Goal: Obtain resource: Obtain resource

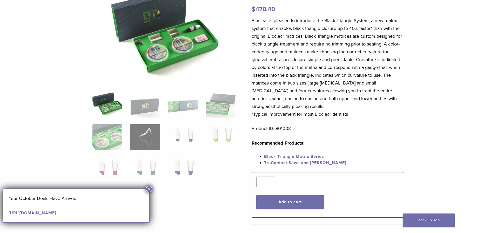
scroll to position [84, 0]
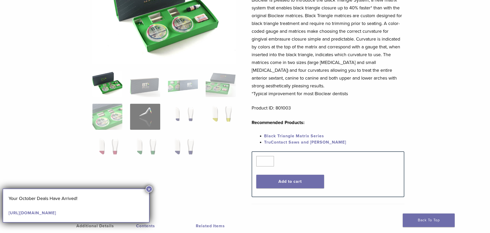
click at [304, 135] on link "Black Triangle Matrix Series" at bounding box center [294, 135] width 60 height 5
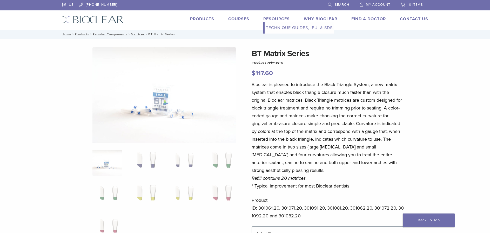
click at [275, 28] on link "Technique Guides, IFU, & SDS" at bounding box center [299, 27] width 69 height 11
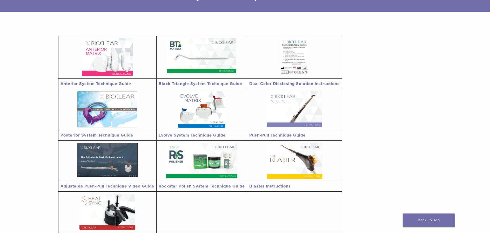
scroll to position [84, 0]
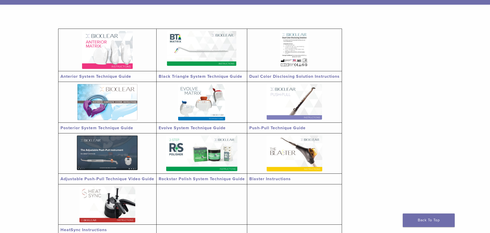
click at [207, 80] on td "Black Triangle System Technique Guide" at bounding box center [201, 76] width 91 height 11
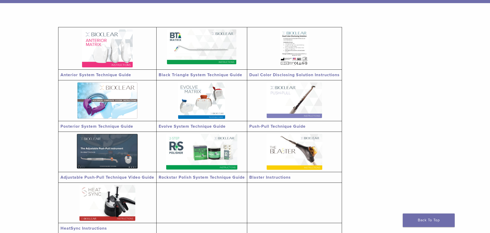
click at [206, 70] on td "Black Triangle System Technique Guide" at bounding box center [201, 75] width 91 height 11
click at [209, 75] on link "Black Triangle System Technique Guide" at bounding box center [201, 74] width 84 height 5
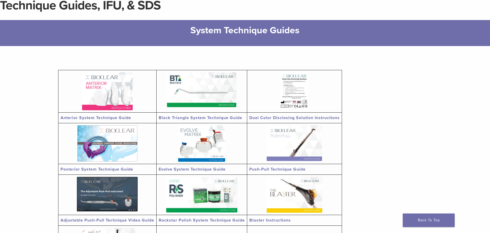
scroll to position [0, 0]
